Goal: Task Accomplishment & Management: Use online tool/utility

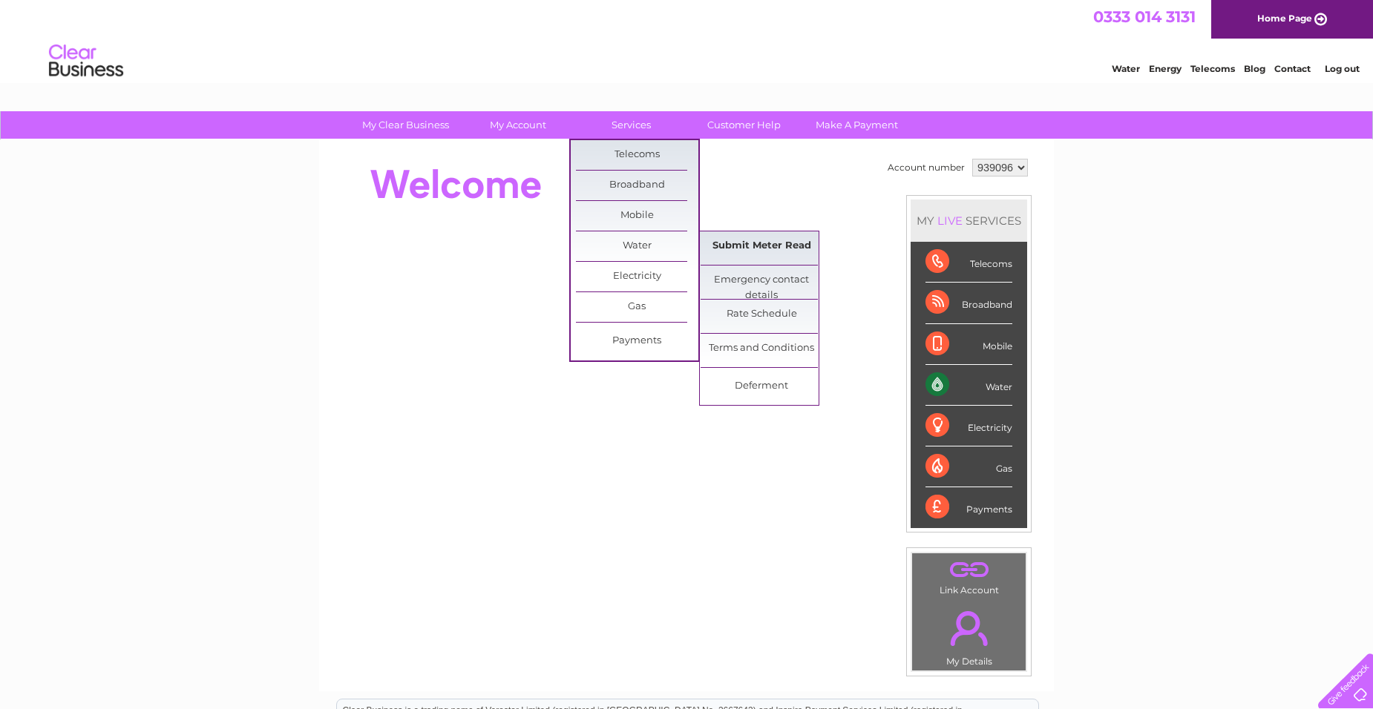
click at [764, 244] on link "Submit Meter Read" at bounding box center [761, 246] width 122 height 30
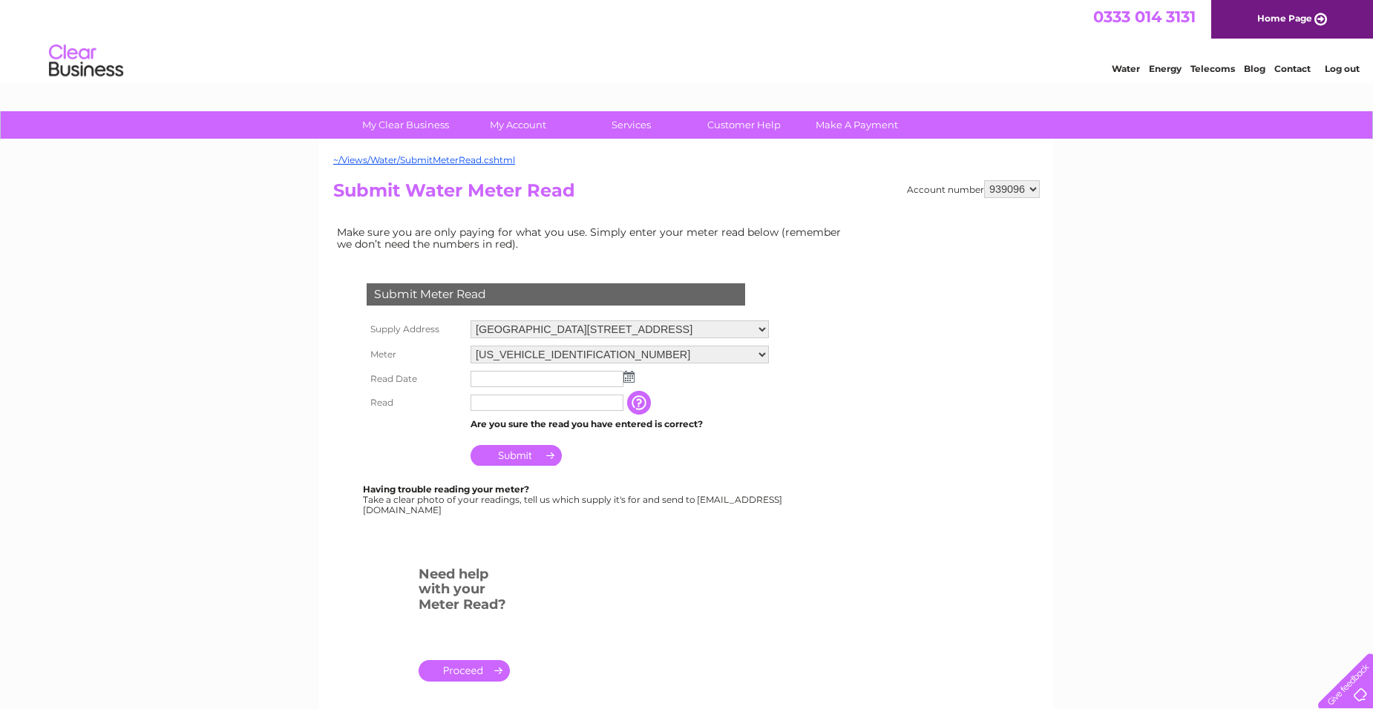
click at [626, 381] on img at bounding box center [628, 377] width 11 height 12
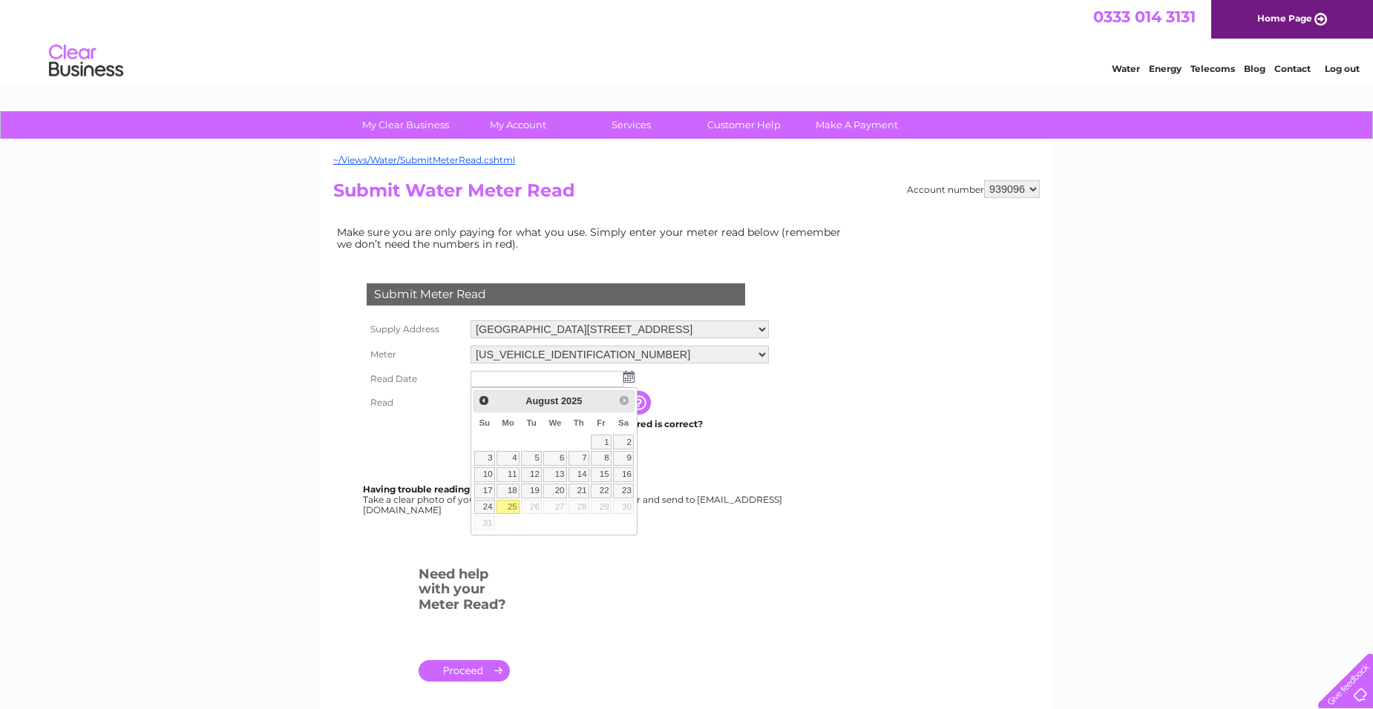
click at [506, 504] on link "25" at bounding box center [507, 507] width 23 height 15
type input "2025/08/25"
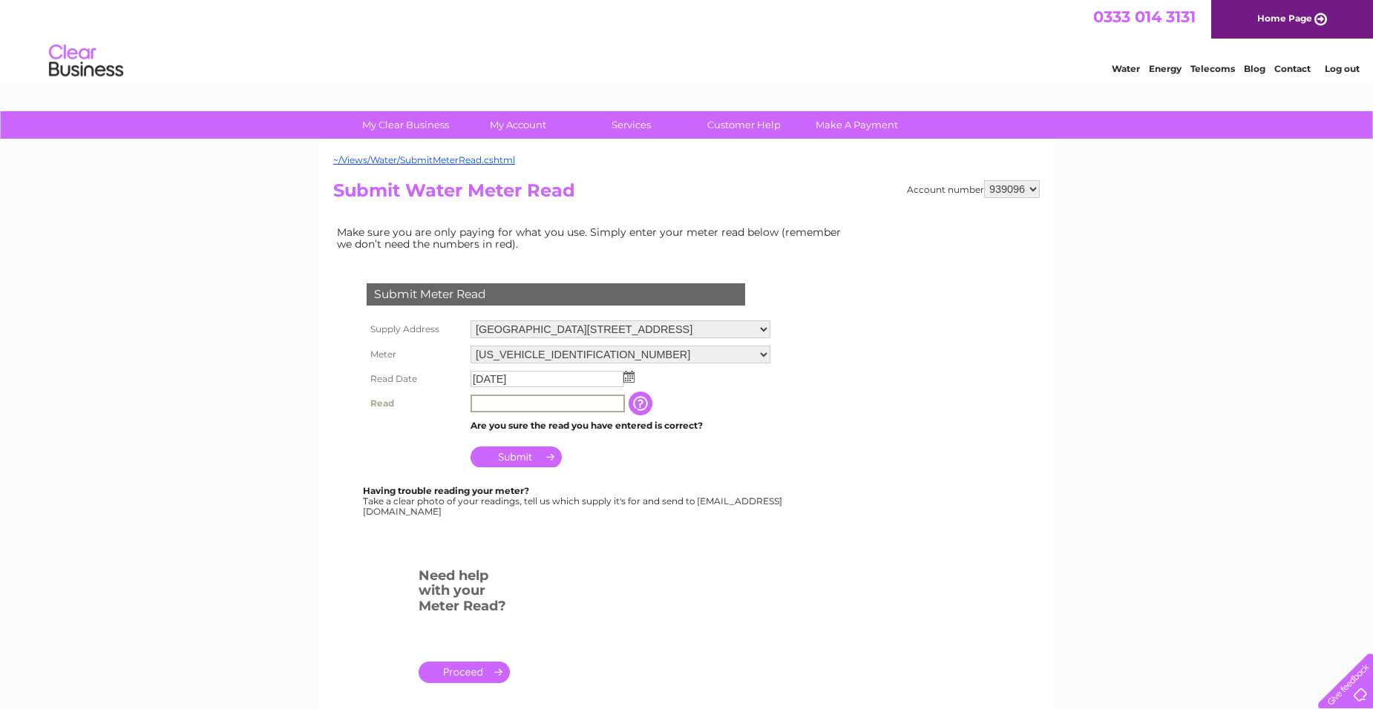
click at [539, 403] on input "text" at bounding box center [547, 404] width 154 height 18
type input "1365"
click at [534, 458] on input "Submit" at bounding box center [515, 457] width 91 height 21
